Goal: Information Seeking & Learning: Learn about a topic

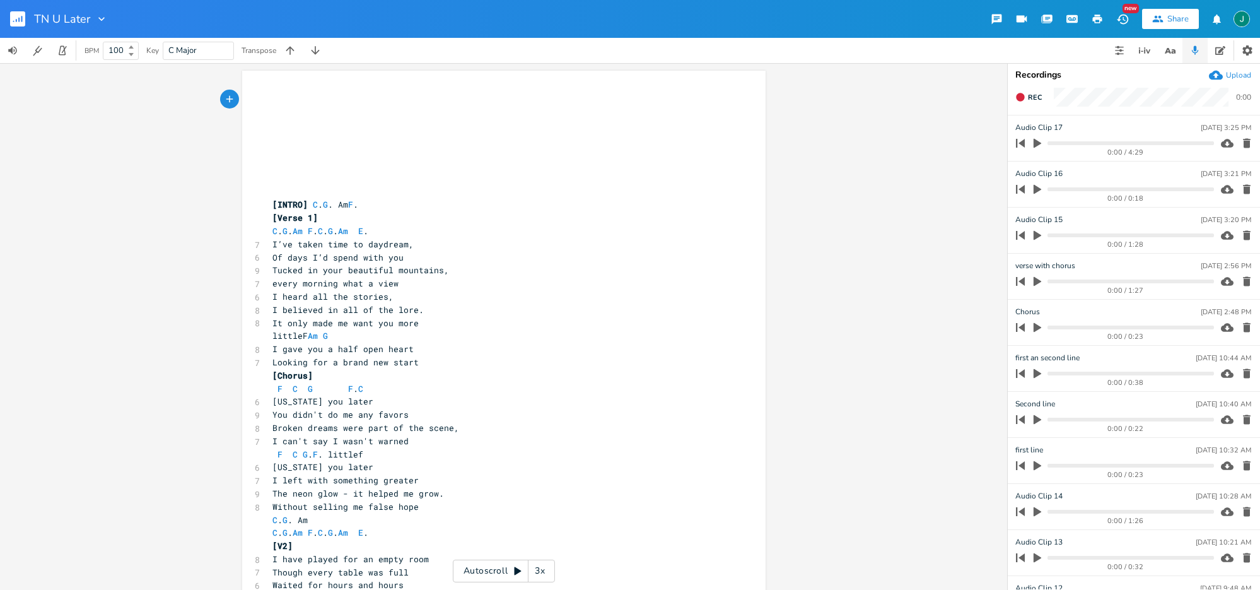
click at [542, 571] on div "3x" at bounding box center [540, 571] width 23 height 23
click at [542, 571] on div "4x" at bounding box center [540, 571] width 23 height 23
click at [542, 571] on div "5x" at bounding box center [540, 571] width 23 height 23
click at [298, 175] on pre "​" at bounding box center [497, 178] width 455 height 13
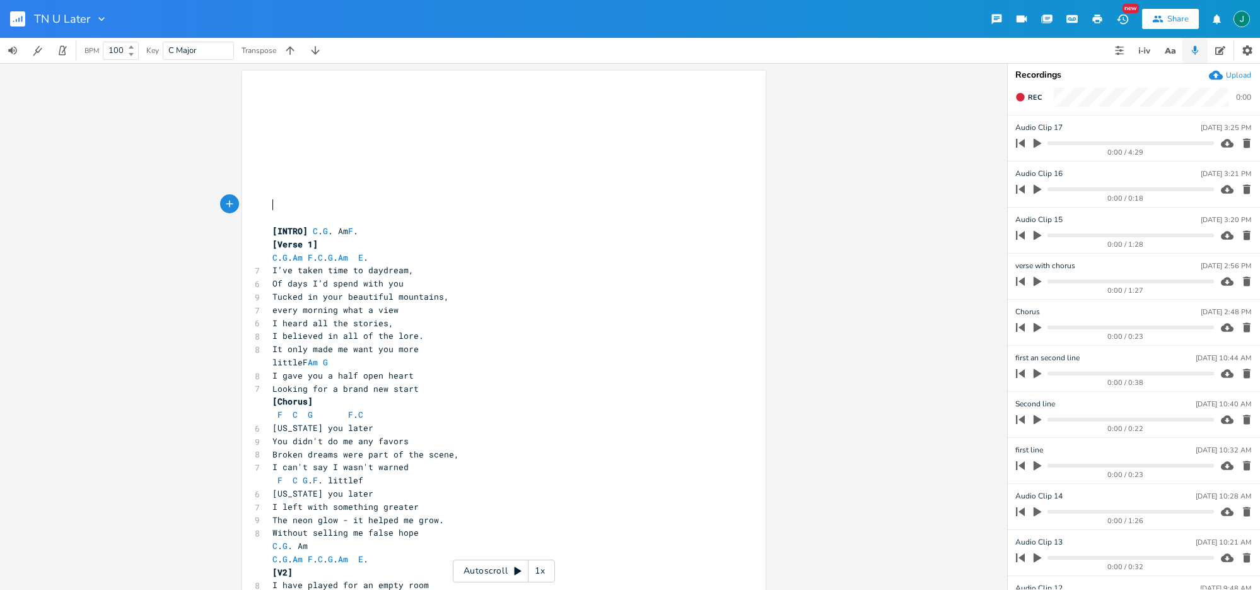
click at [262, 90] on div "xxxxxxxxxx ​ ​ ​ ​ ​ ​ ​ ​ ​ ​ [INTRO] C . G . Am F . [Verse 1] C . G . Am F . …" at bounding box center [504, 491] width 524 height 841
click at [272, 120] on pre "​" at bounding box center [497, 126] width 455 height 13
click at [519, 570] on icon at bounding box center [518, 571] width 7 height 8
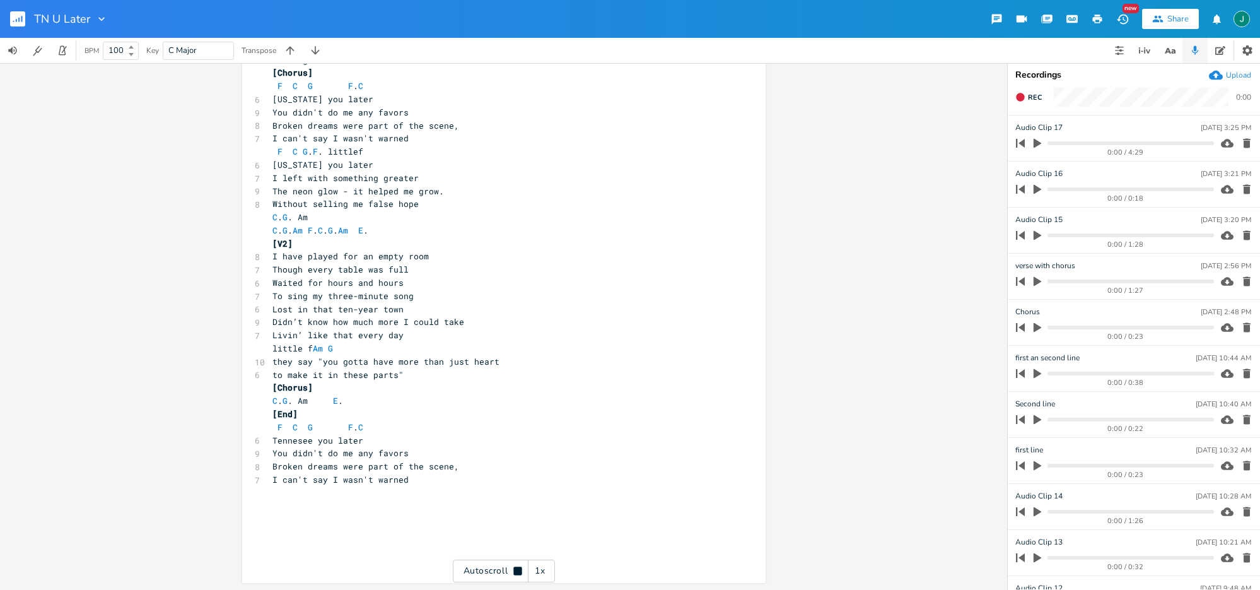
scroll to position [329, 0]
click at [16, 22] on rect "button" at bounding box center [17, 18] width 15 height 15
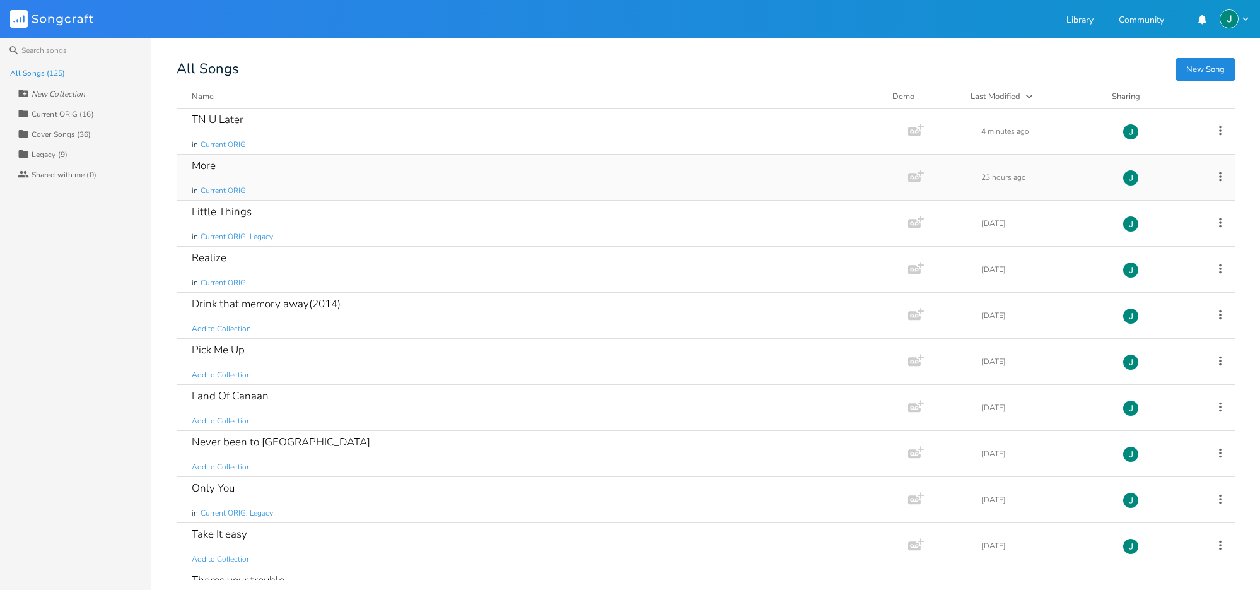
click at [207, 162] on div "More" at bounding box center [204, 165] width 24 height 11
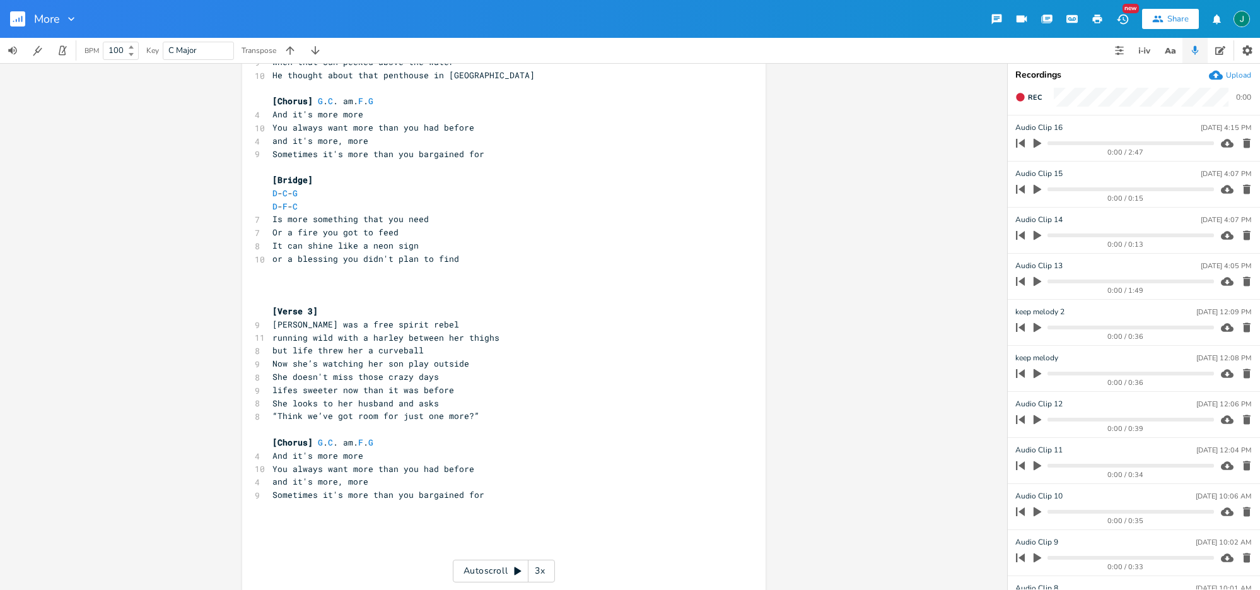
scroll to position [382, 0]
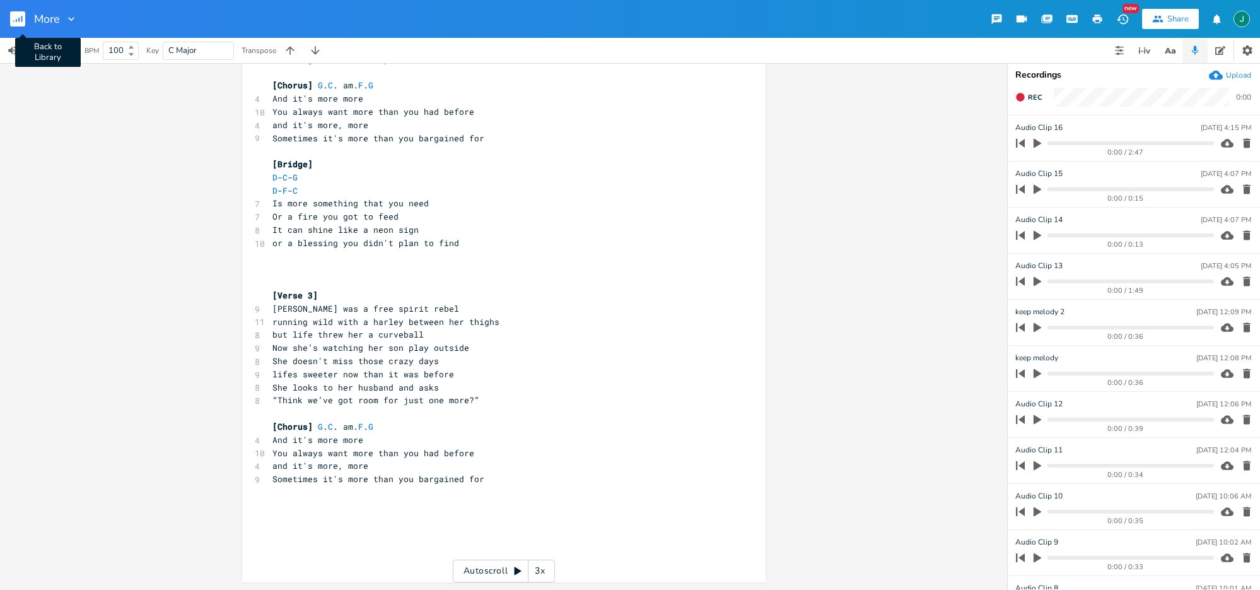
click at [13, 16] on rect "button" at bounding box center [17, 18] width 15 height 15
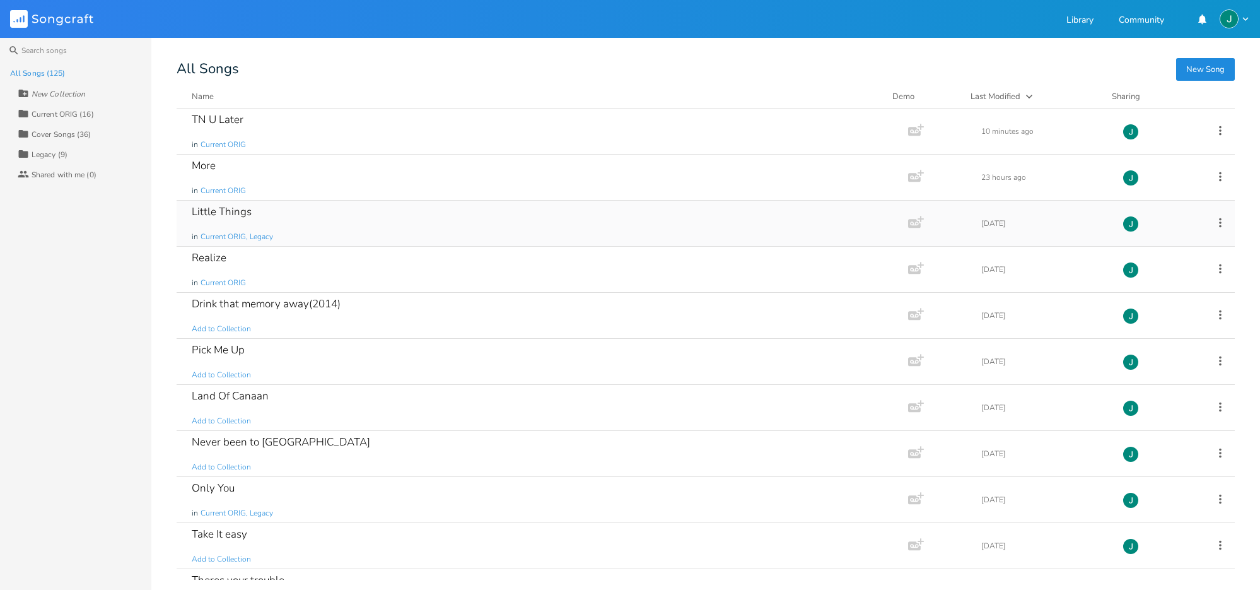
click at [239, 211] on div "Little Things" at bounding box center [222, 211] width 60 height 11
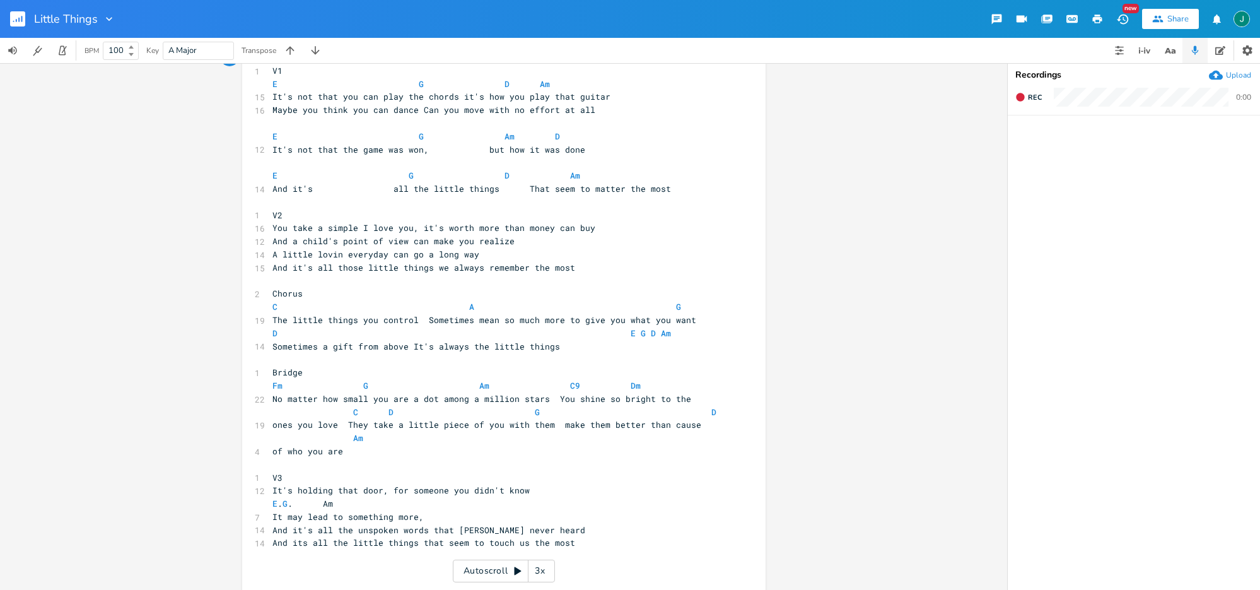
scroll to position [93, 0]
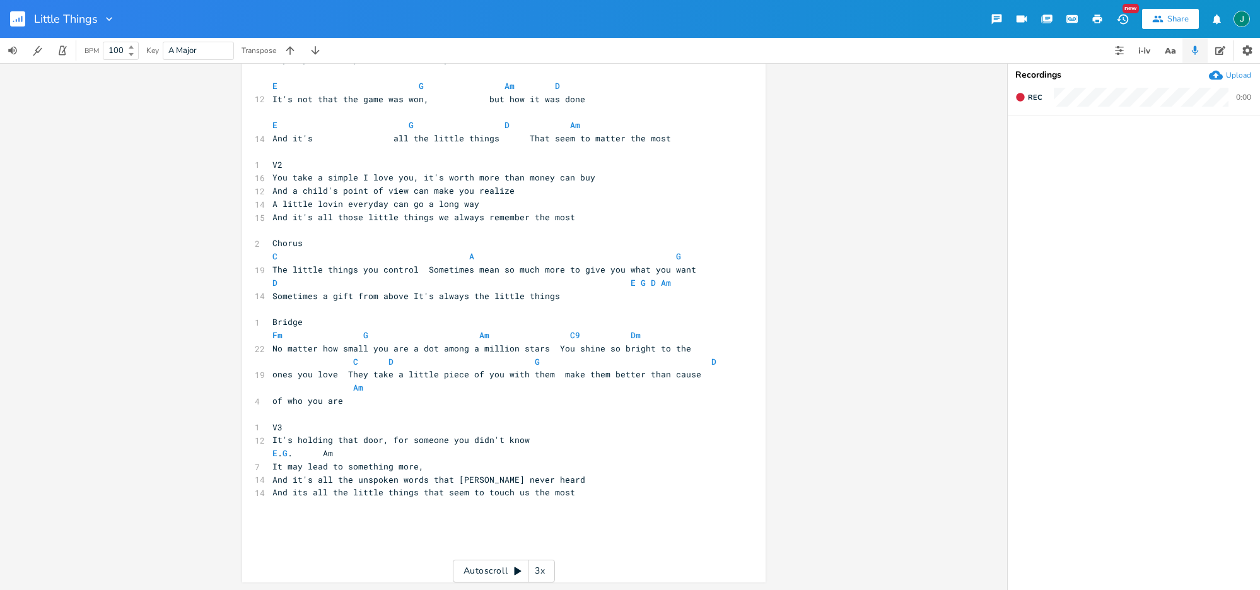
click at [19, 16] on rect "button" at bounding box center [17, 18] width 15 height 15
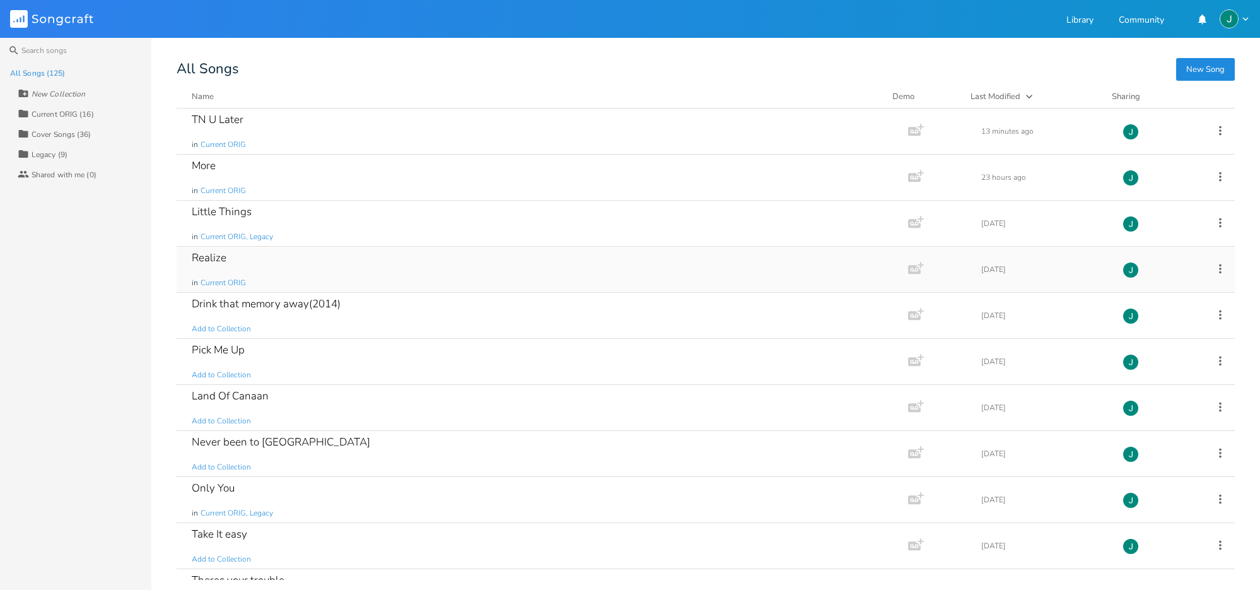
click at [211, 256] on div "Realize" at bounding box center [209, 257] width 35 height 11
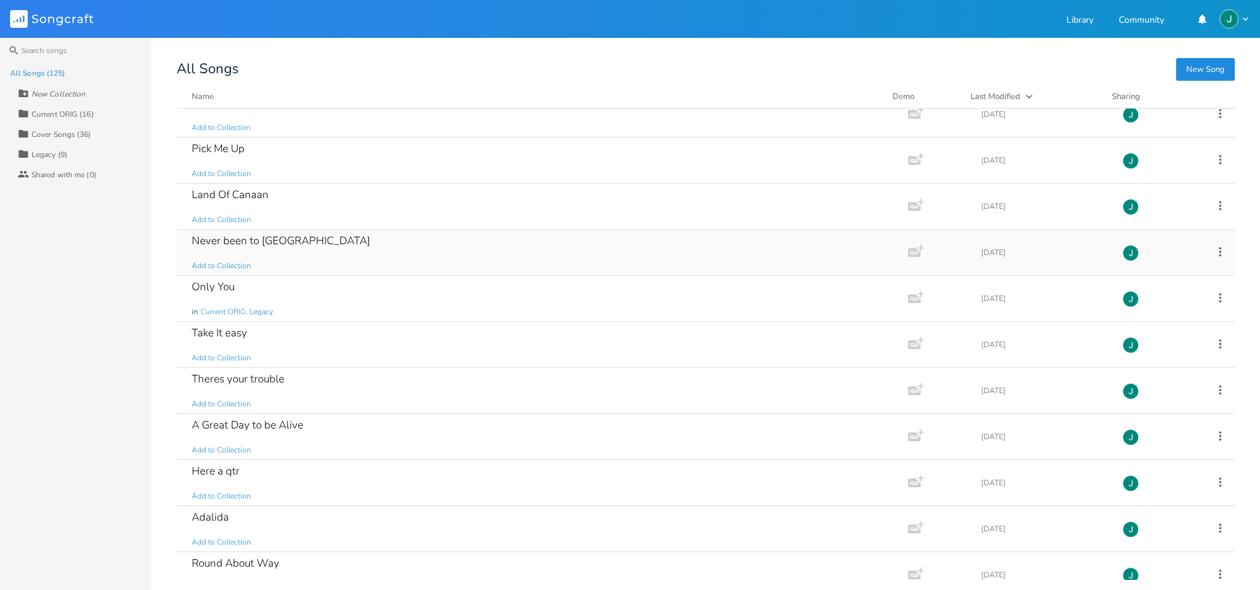
scroll to position [235, 0]
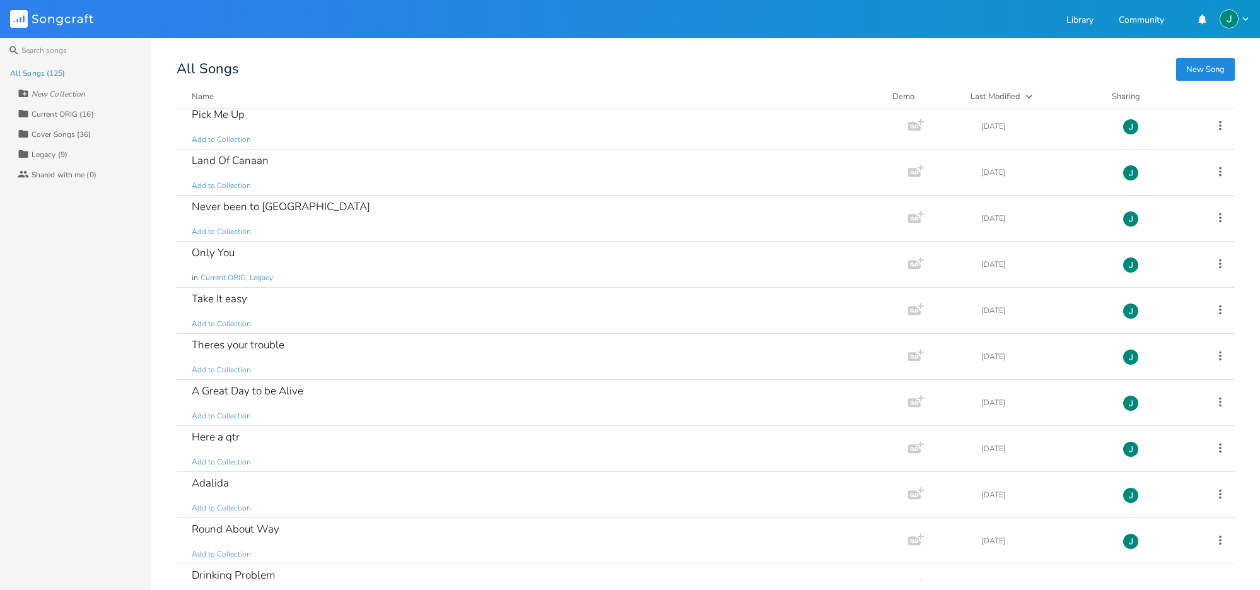
click at [75, 114] on div "Current ORIG (16)" at bounding box center [63, 114] width 62 height 8
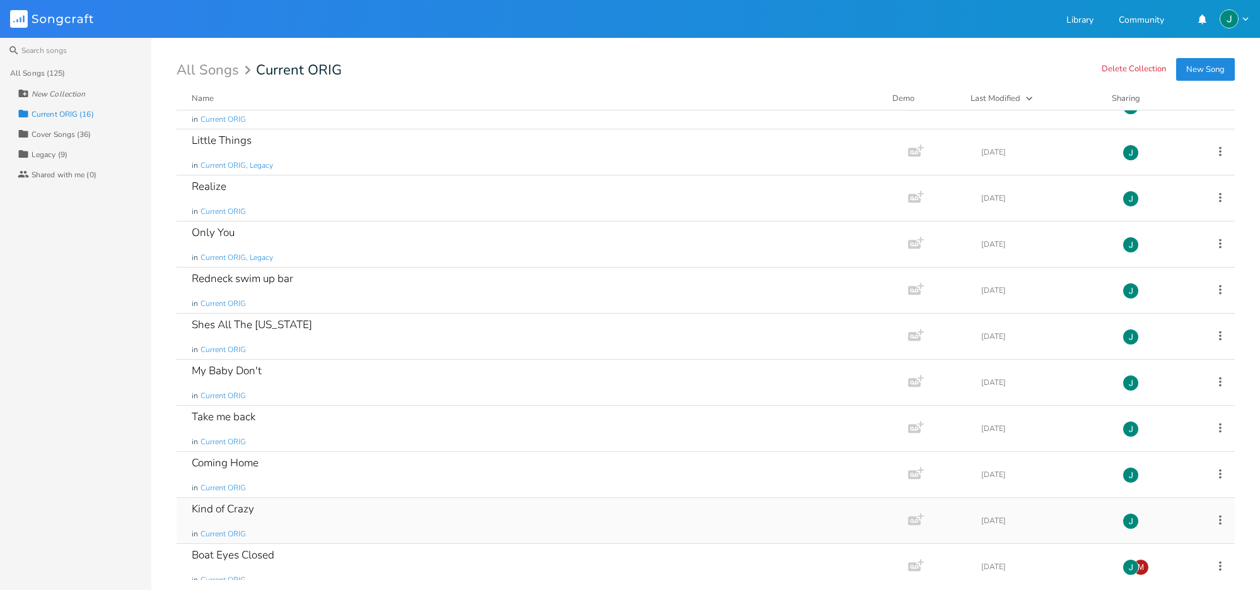
scroll to position [0, 0]
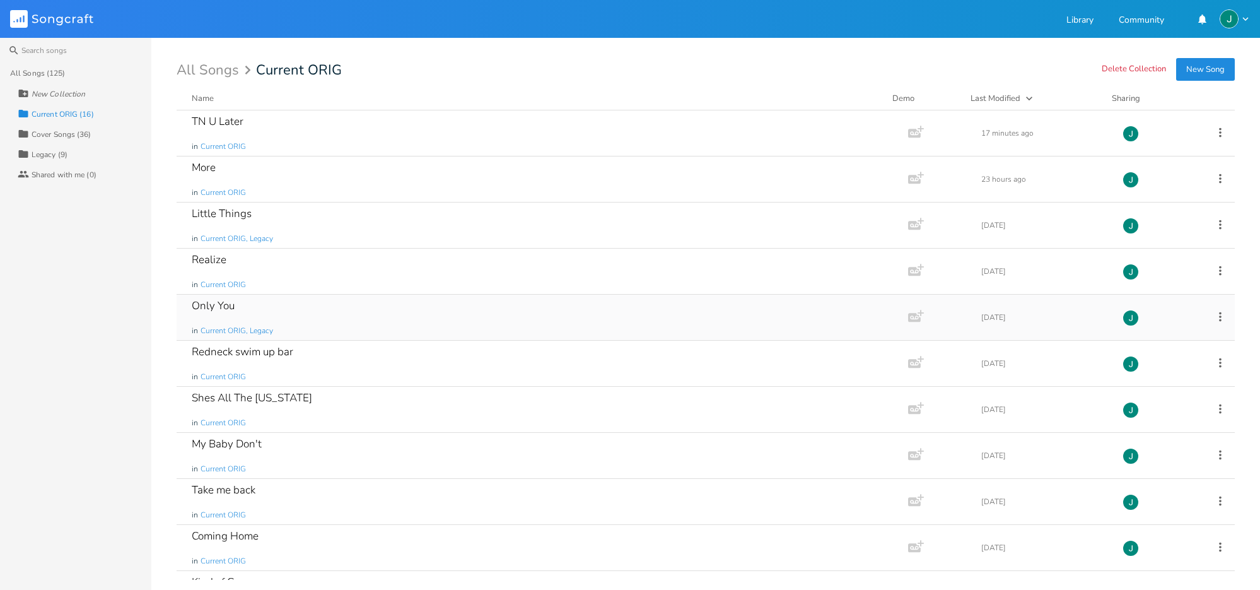
click at [395, 309] on div "Only You in Current ORIG, Legacy" at bounding box center [540, 317] width 696 height 45
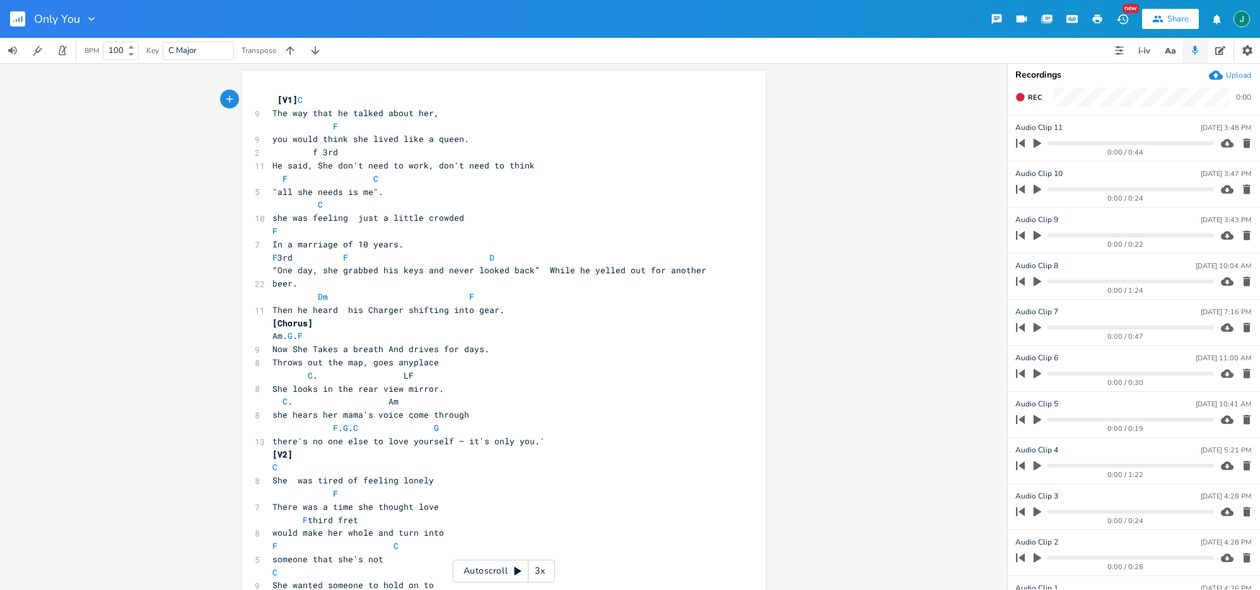
click at [541, 571] on div "3x" at bounding box center [540, 571] width 23 height 23
click at [541, 571] on div "4x" at bounding box center [540, 571] width 23 height 23
click at [541, 571] on div "5x" at bounding box center [540, 571] width 23 height 23
click at [278, 100] on span "[V1]" at bounding box center [288, 99] width 20 height 11
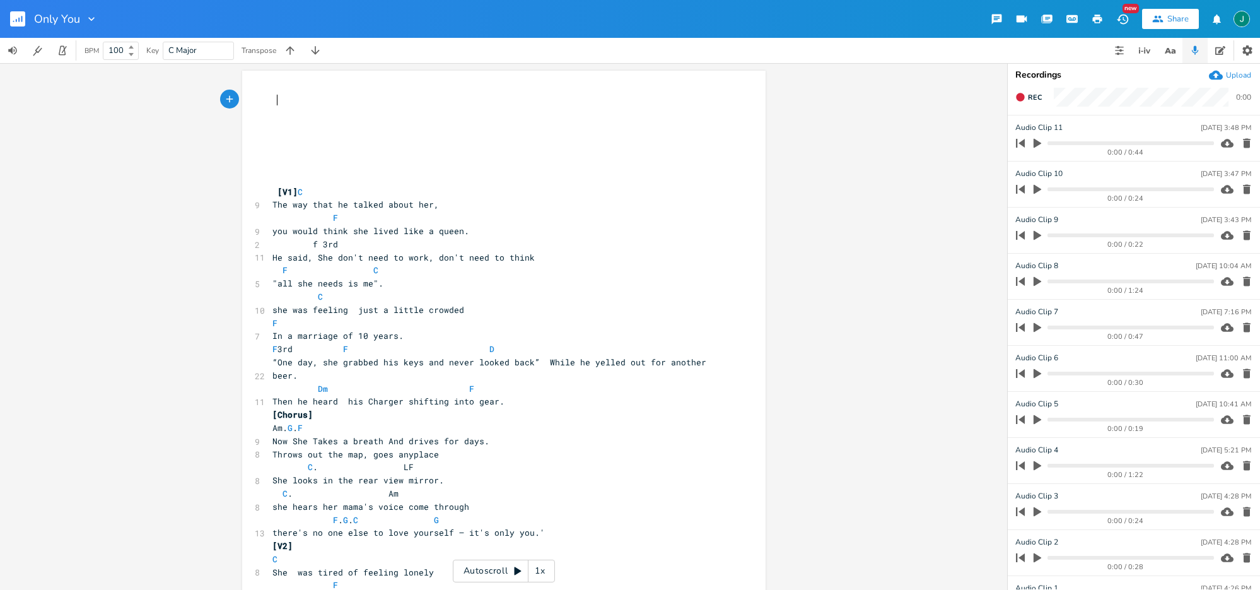
click at [274, 101] on pre at bounding box center [497, 99] width 455 height 13
click at [519, 570] on icon at bounding box center [518, 571] width 7 height 8
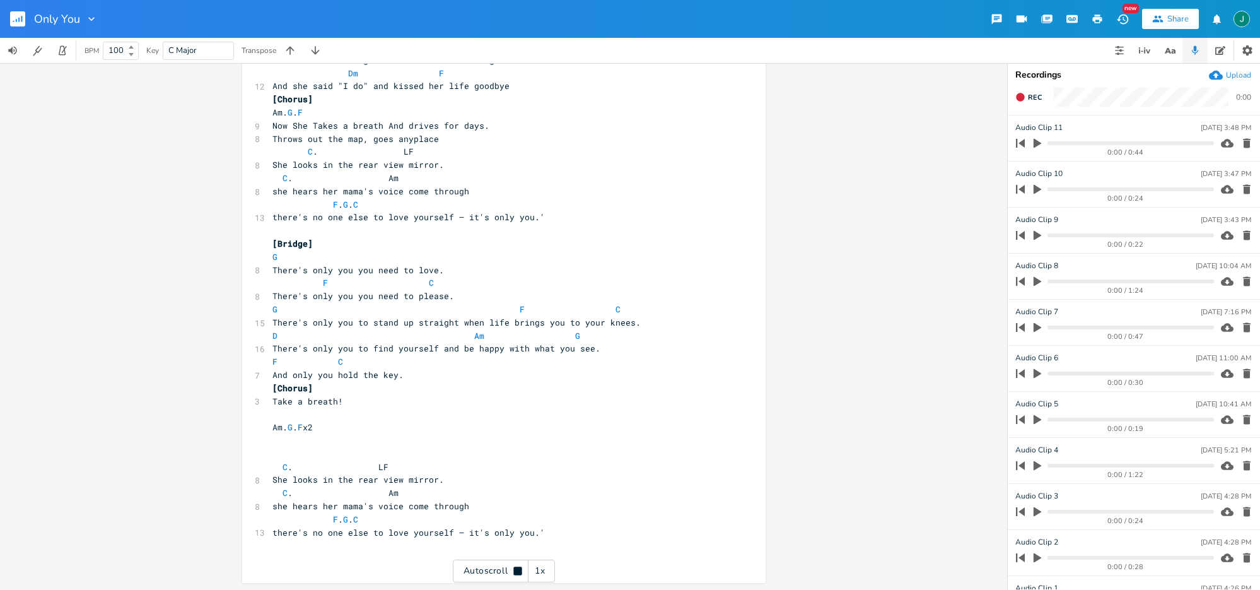
scroll to position [696, 0]
